Goal: Find specific page/section: Find specific page/section

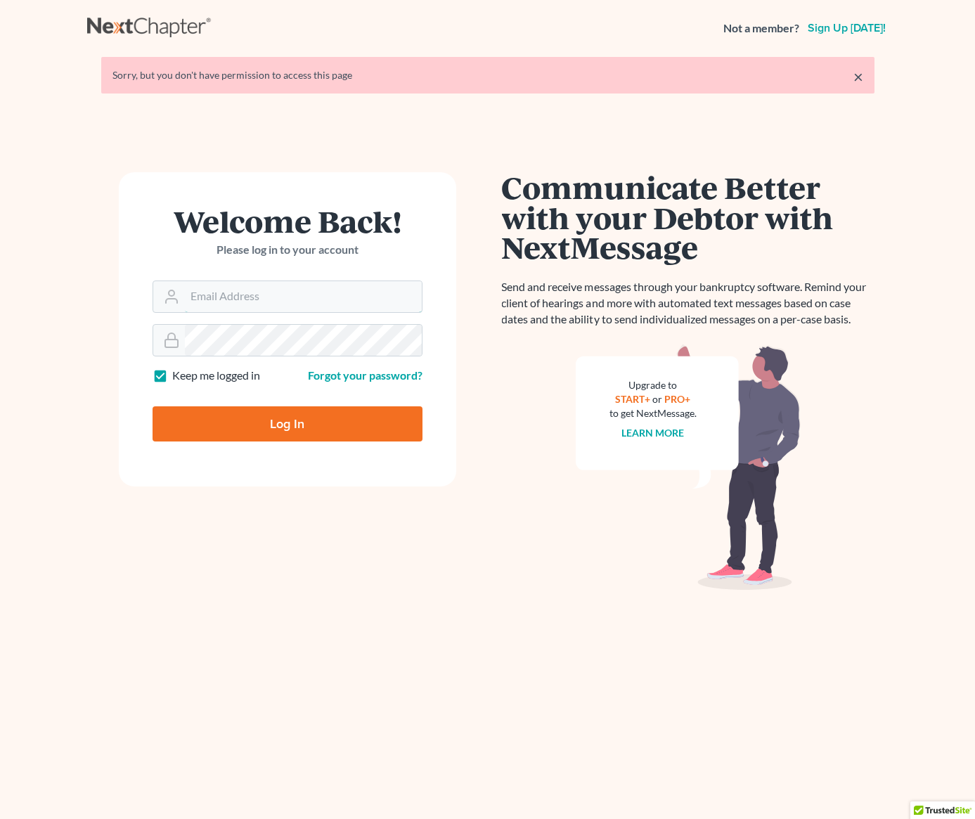
type input "ani@gorginianlaw.com"
click at [268, 422] on input "Log In" at bounding box center [288, 423] width 270 height 35
type input "Thinking..."
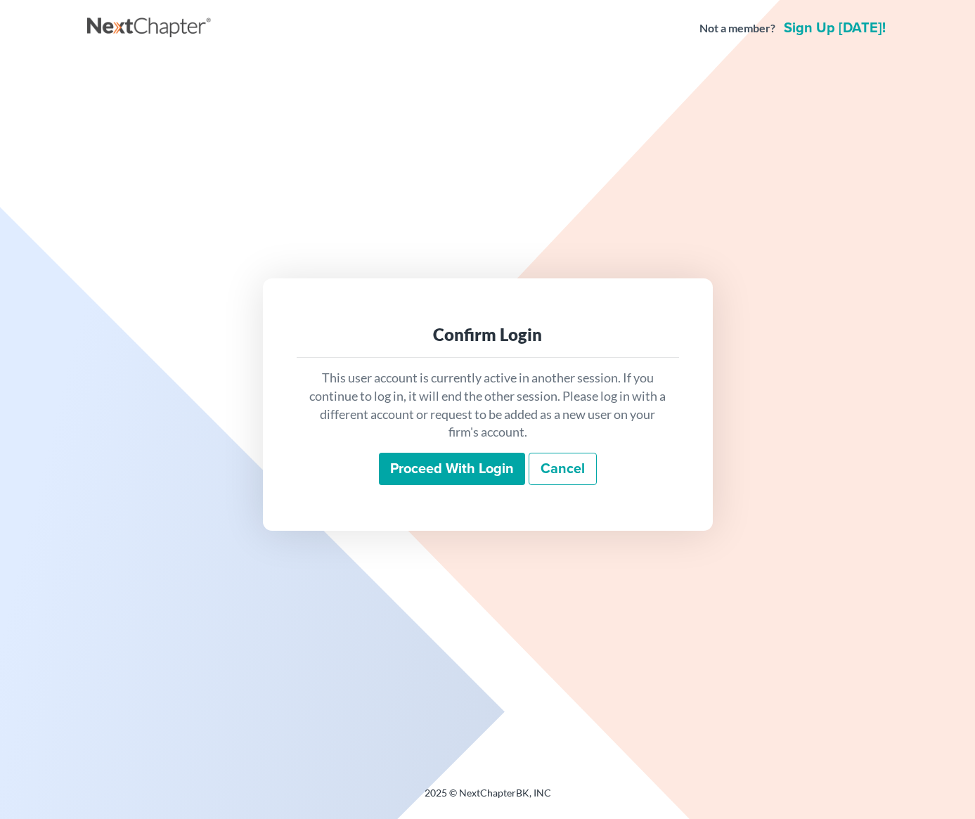
click at [481, 464] on input "Proceed with login" at bounding box center [452, 469] width 146 height 32
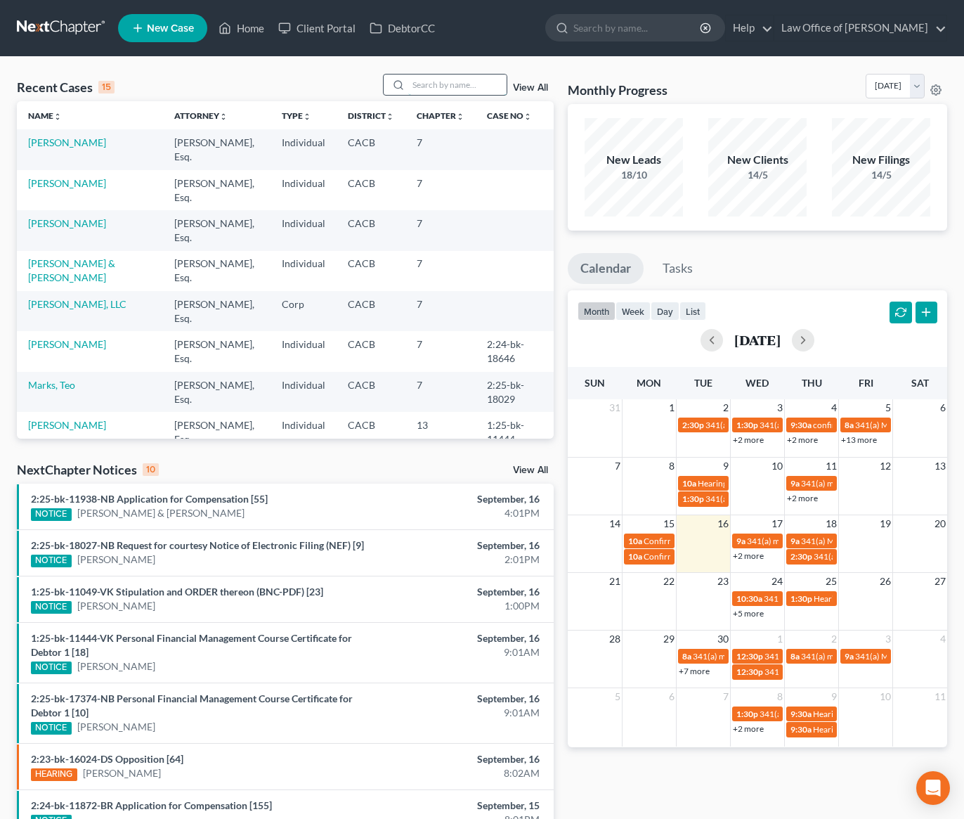
click at [446, 78] on input "search" at bounding box center [457, 85] width 98 height 20
type input "[PERSON_NAME]"
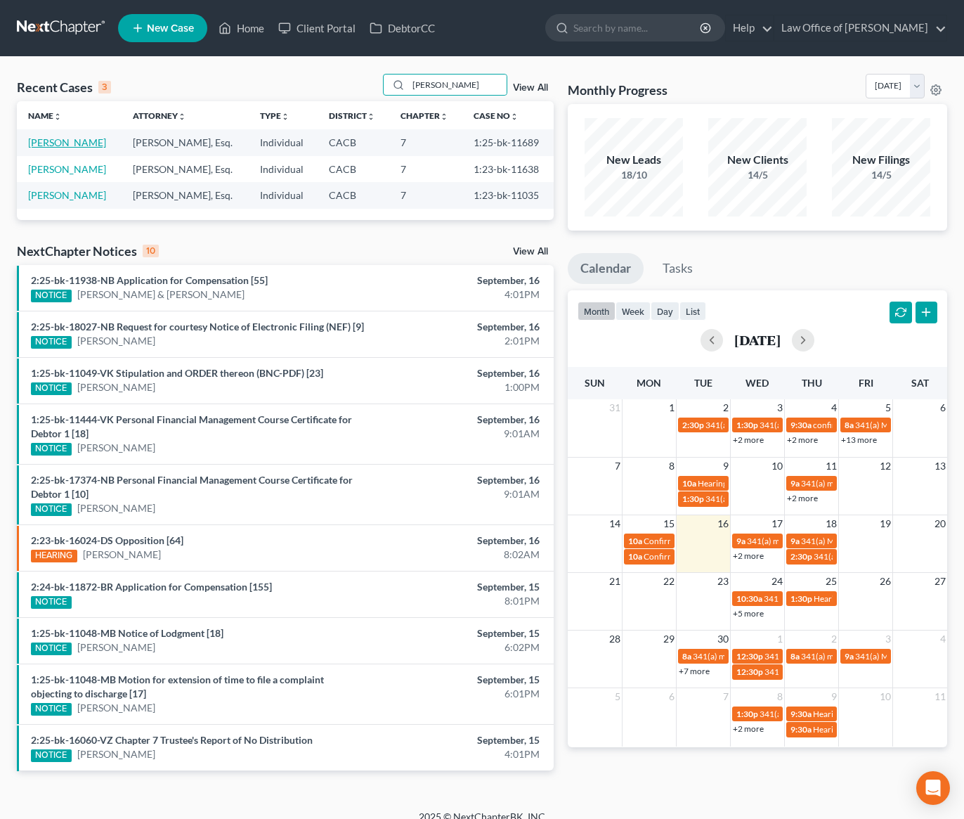
click at [87, 140] on link "[PERSON_NAME]" at bounding box center [67, 142] width 78 height 12
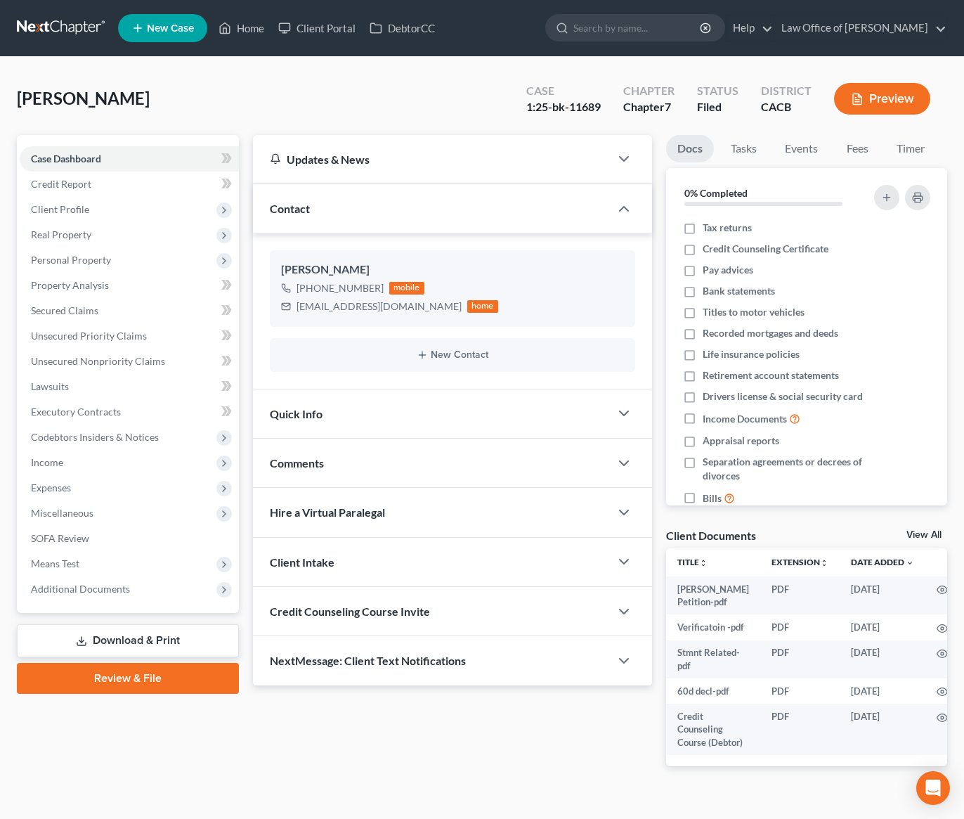
click at [79, 26] on link at bounding box center [62, 27] width 90 height 25
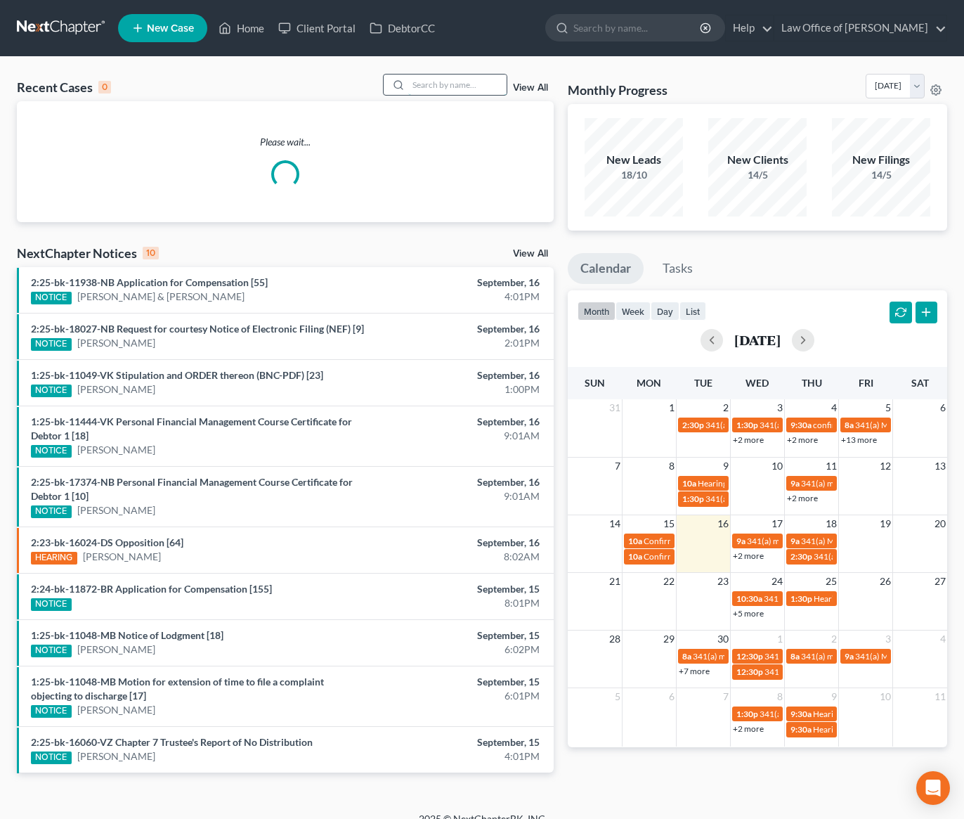
click at [477, 84] on input "search" at bounding box center [457, 85] width 98 height 20
type input "davidian"
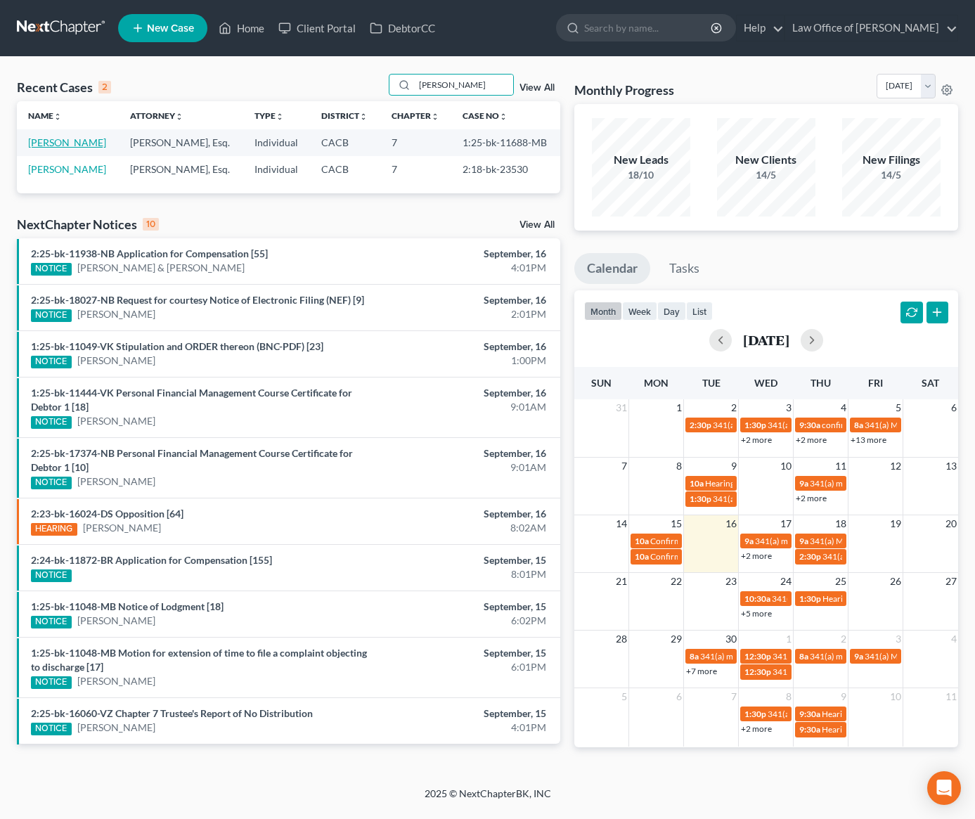
click at [81, 137] on link "Davidian, Armen" at bounding box center [67, 142] width 78 height 12
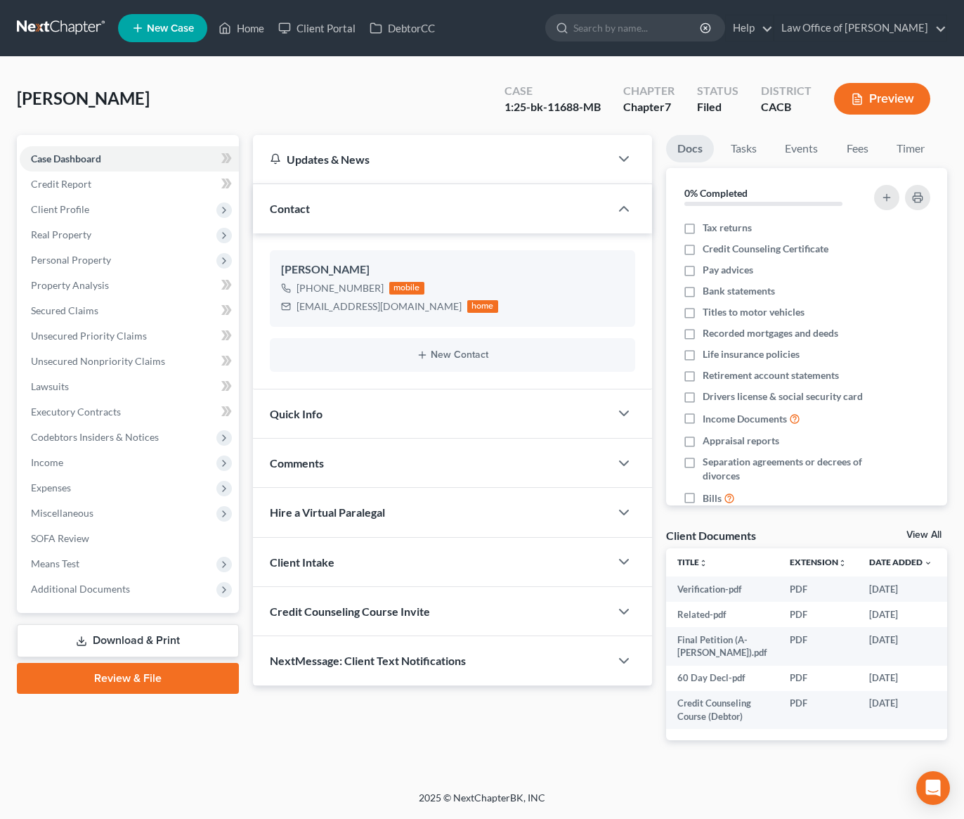
click at [41, 34] on link at bounding box center [62, 27] width 90 height 25
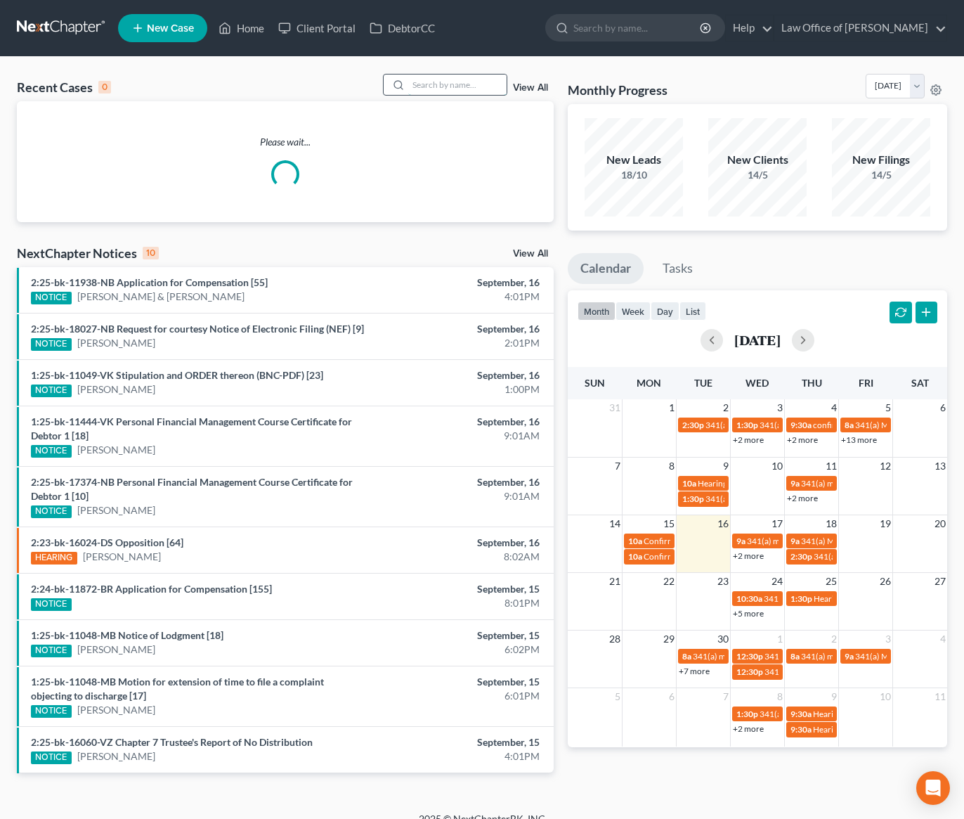
click at [439, 81] on input "search" at bounding box center [457, 85] width 98 height 20
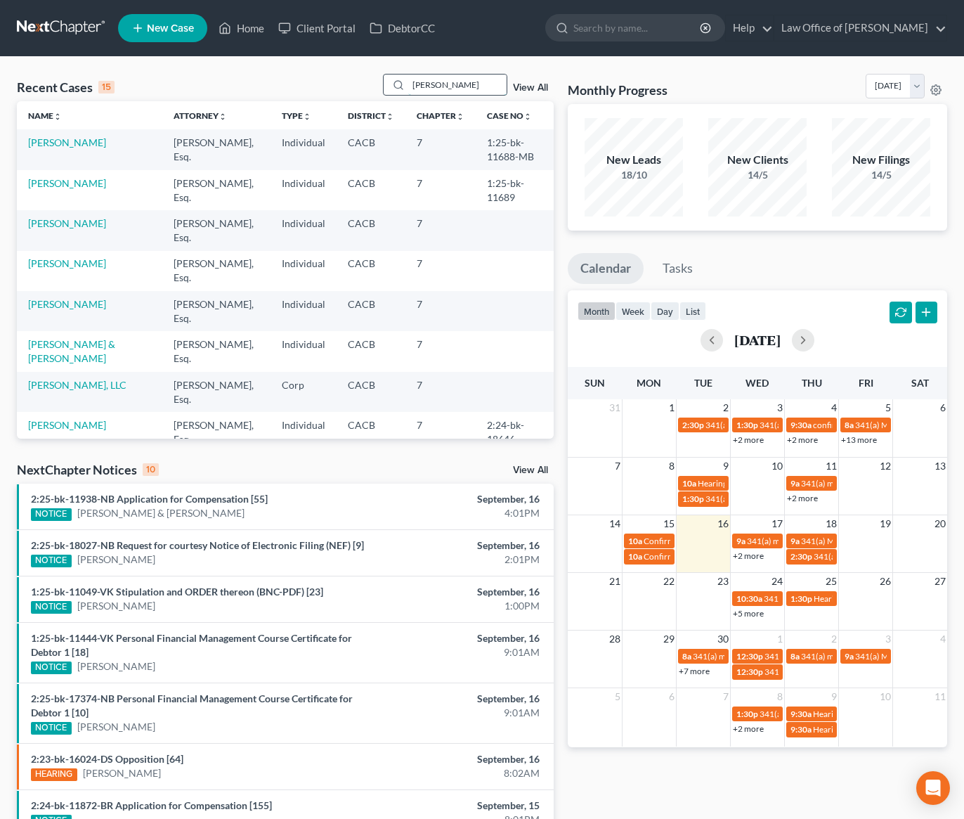
type input "carmen"
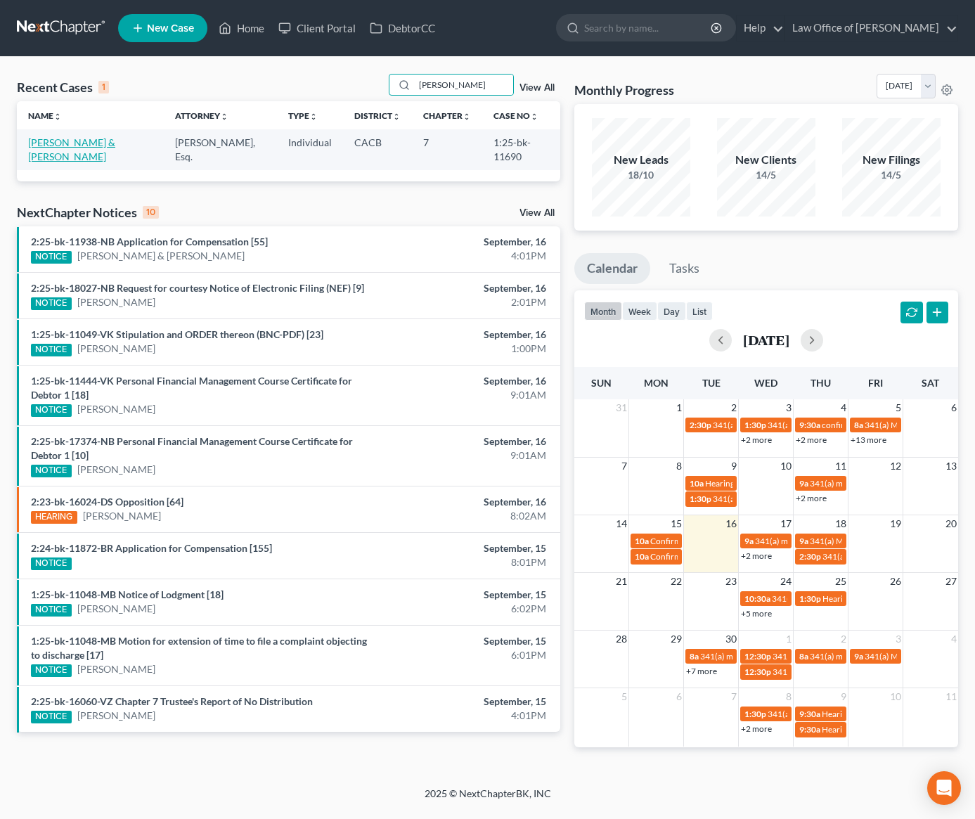
drag, startPoint x: 113, startPoint y: 137, endPoint x: 108, endPoint y: 143, distance: 7.5
click at [114, 138] on link "Peraza, Carmen & Hernandez, Marlon" at bounding box center [71, 149] width 87 height 26
